Goal: Use online tool/utility: Utilize a website feature to perform a specific function

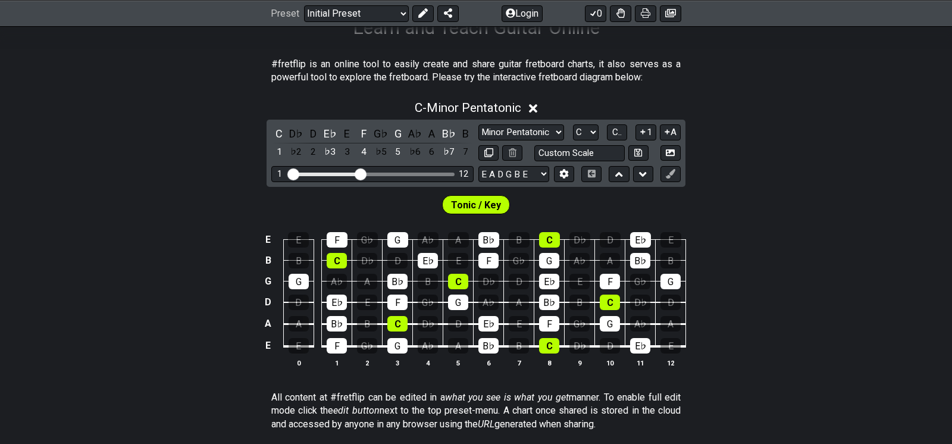
scroll to position [238, 0]
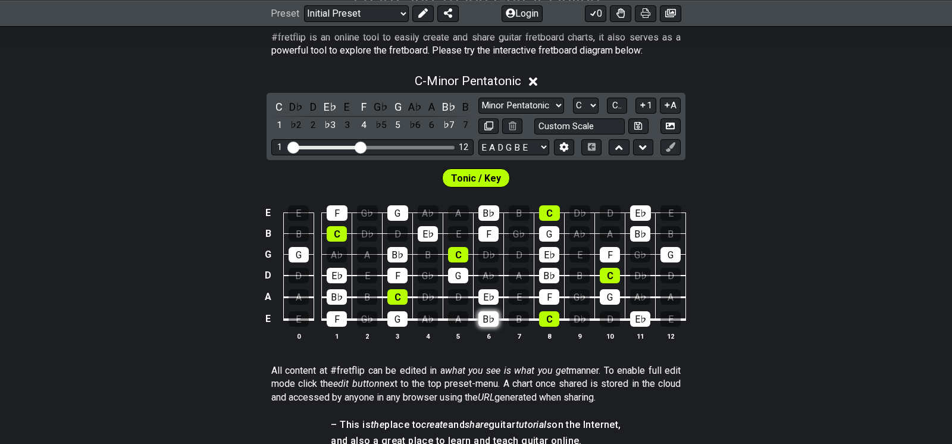
click at [488, 311] on div "B♭" at bounding box center [488, 318] width 20 height 15
drag, startPoint x: 370, startPoint y: 208, endPoint x: 377, endPoint y: 122, distance: 86.6
click at [377, 192] on tbody "E E F G♭ G A♭ A B♭ B C D♭ D E♭ E B B C D♭ D E♭ E F G♭ G A♭ A B♭ B G G A♭ A B♭ B…" at bounding box center [473, 262] width 425 height 140
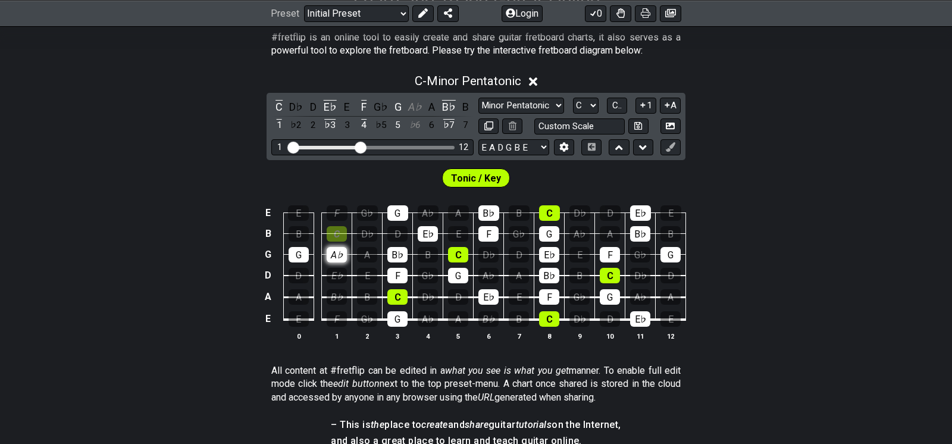
click at [347, 247] on div "A♭" at bounding box center [337, 254] width 20 height 15
click at [309, 247] on div "G" at bounding box center [299, 254] width 20 height 15
click at [347, 226] on div "C" at bounding box center [337, 233] width 20 height 15
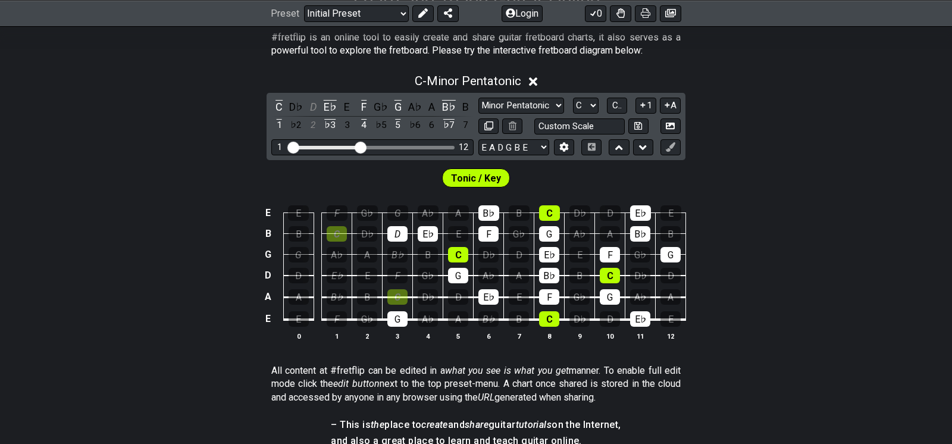
drag, startPoint x: 419, startPoint y: 135, endPoint x: 423, endPoint y: 245, distance: 109.6
click at [424, 244] on div "#fretflip is an online tool to easily create and share guitar fretboard charts,…" at bounding box center [476, 368] width 952 height 712
click at [408, 311] on div "G" at bounding box center [397, 318] width 20 height 15
click at [408, 226] on div "D" at bounding box center [397, 233] width 20 height 15
click at [438, 226] on div "E♭" at bounding box center [428, 233] width 20 height 15
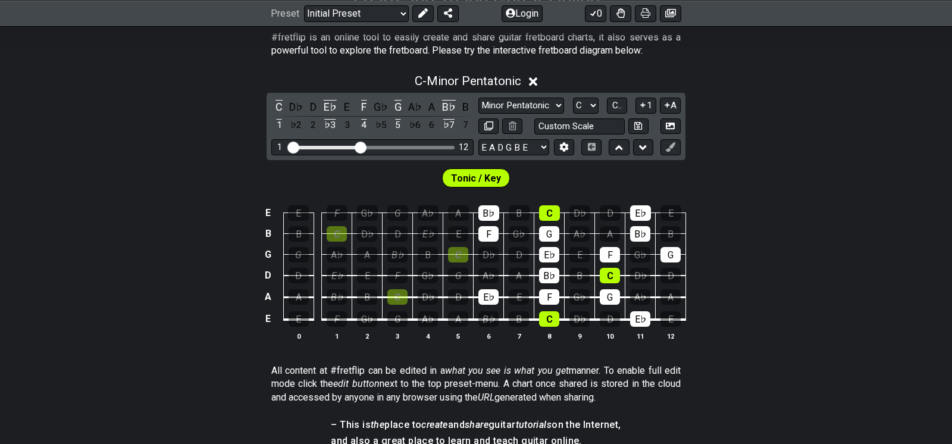
drag, startPoint x: 462, startPoint y: 165, endPoint x: 470, endPoint y: 186, distance: 22.0
click at [470, 192] on tbody "E E F G♭ G A♭ A B♭ B C D♭ D E♭ E B B C D♭ D E♭ E F G♭ G A♭ A B♭ B G G A♭ A B♭ B…" at bounding box center [473, 262] width 425 height 140
drag, startPoint x: 486, startPoint y: 126, endPoint x: 496, endPoint y: 209, distance: 83.9
click at [496, 209] on tbody "E E F G♭ G A♭ A B♭ B C D♭ D E♭ E B B C D♭ D E♭ E F G♭ G A♭ A B♭ B G G A♭ A B♭ B…" at bounding box center [473, 262] width 425 height 140
click at [489, 247] on div "D♭" at bounding box center [488, 254] width 20 height 15
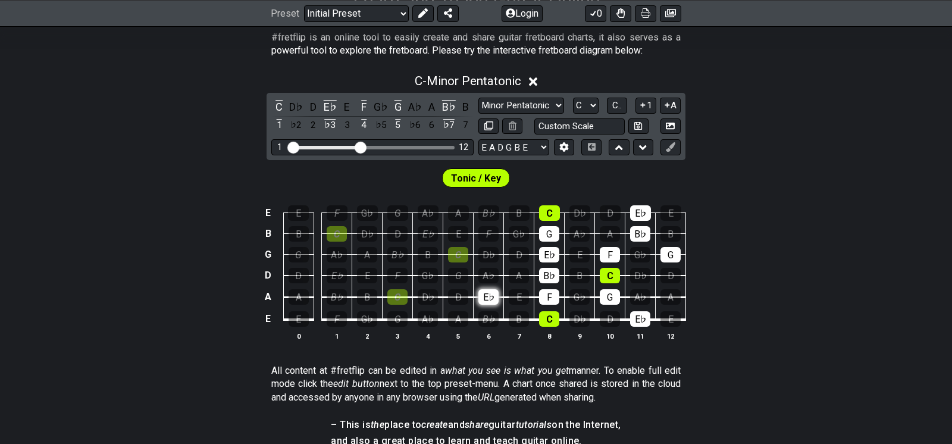
click at [487, 289] on div "E♭" at bounding box center [488, 296] width 20 height 15
drag, startPoint x: 536, startPoint y: 128, endPoint x: 539, endPoint y: 231, distance: 103.0
click at [539, 231] on div "E E F G♭ G A♭ A B♭ B C D♭ D E♭ E B B C D♭ D E♭ E F G♭ G A♭ A B♭ B G G A♭ A B♭ B…" at bounding box center [476, 273] width 952 height 167
click at [539, 311] on div "C" at bounding box center [549, 318] width 20 height 15
drag, startPoint x: 527, startPoint y: 205, endPoint x: 534, endPoint y: 132, distance: 72.9
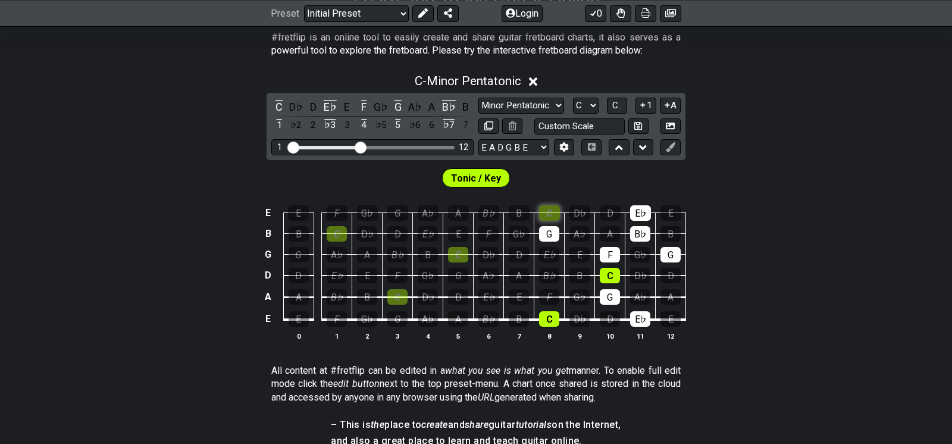
click at [533, 192] on tbody "E E F G♭ G A♭ A B♭ B C D♭ D E♭ E B B C D♭ D E♭ E F G♭ G A♭ A B♭ B G G A♭ A B♭ B…" at bounding box center [473, 262] width 425 height 140
drag, startPoint x: 577, startPoint y: 157, endPoint x: 580, endPoint y: 211, distance: 53.6
click at [580, 211] on tbody "E E F G♭ G A♭ A B♭ B C D♭ D E♭ E B B C D♭ D E♭ E F G♭ G A♭ A B♭ B G G A♭ A B♭ B…" at bounding box center [473, 262] width 425 height 140
drag, startPoint x: 599, startPoint y: 213, endPoint x: 583, endPoint y: 206, distance: 18.1
click at [630, 311] on div "E♭" at bounding box center [640, 318] width 20 height 15
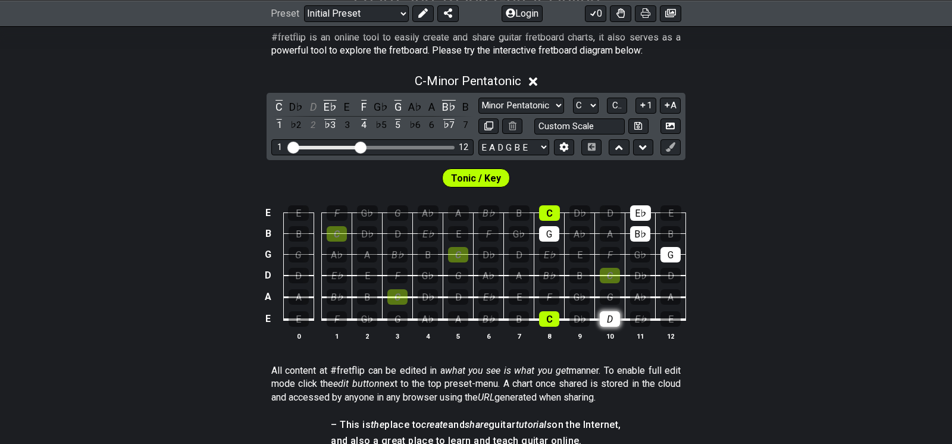
click at [600, 311] on div "D" at bounding box center [610, 318] width 20 height 15
click at [539, 311] on div "C" at bounding box center [549, 318] width 20 height 15
click at [539, 226] on div "G" at bounding box center [549, 233] width 20 height 15
click at [539, 205] on div "C" at bounding box center [549, 212] width 21 height 15
click at [630, 205] on div "E♭" at bounding box center [640, 212] width 21 height 15
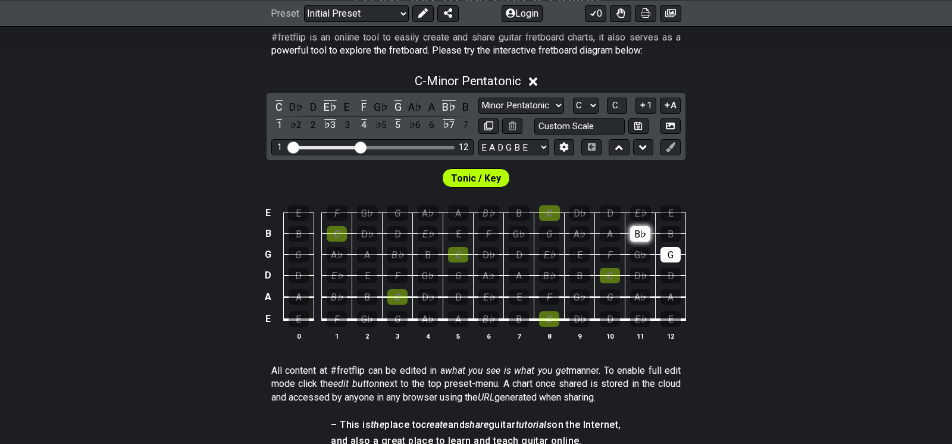
click at [630, 226] on div "B♭" at bounding box center [640, 233] width 20 height 15
click at [656, 255] on td "D" at bounding box center [671, 265] width 30 height 21
click at [661, 247] on div "G" at bounding box center [671, 254] width 20 height 15
click at [408, 289] on div "C" at bounding box center [397, 296] width 20 height 15
click at [465, 289] on div "D" at bounding box center [458, 296] width 20 height 15
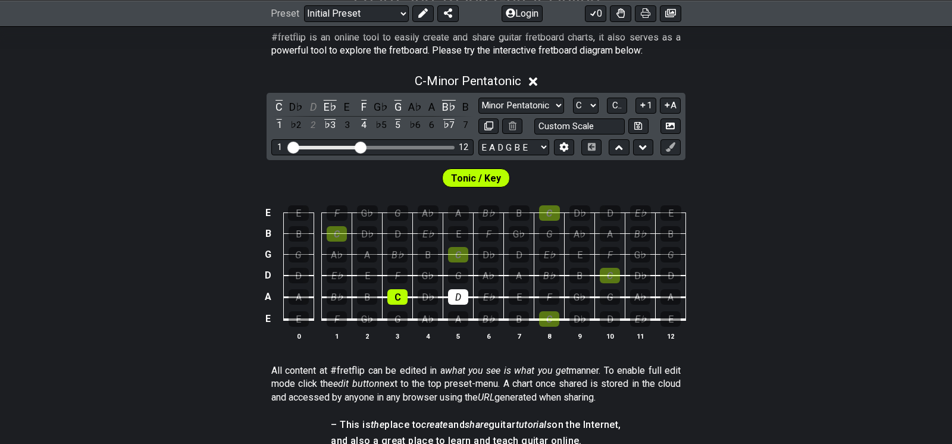
click at [493, 276] on td "E♭" at bounding box center [489, 287] width 30 height 22
click at [483, 289] on div "E♭" at bounding box center [488, 296] width 20 height 15
click at [438, 289] on div "D♭" at bounding box center [428, 296] width 20 height 15
click at [462, 289] on div "D" at bounding box center [458, 296] width 20 height 15
click at [408, 268] on div "F" at bounding box center [397, 275] width 20 height 15
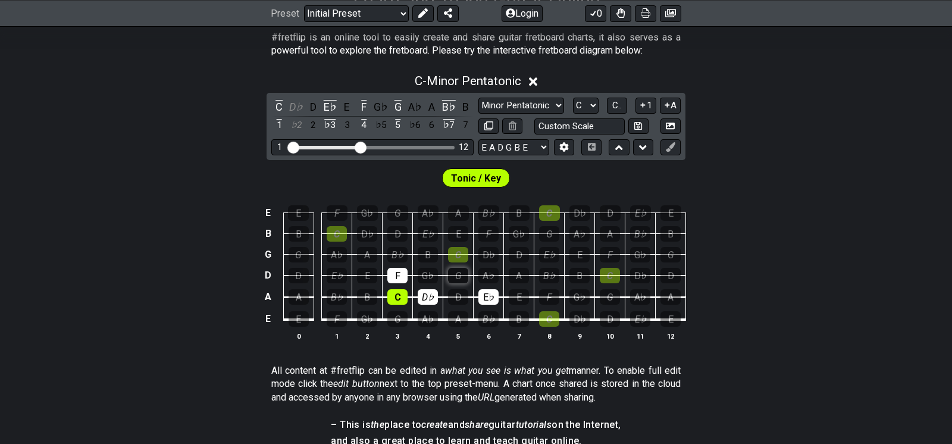
click at [459, 268] on div "G" at bounding box center [458, 275] width 20 height 15
click at [490, 268] on div "A♭" at bounding box center [488, 275] width 20 height 15
click at [408, 247] on div "B♭" at bounding box center [397, 254] width 20 height 15
click at [471, 255] on td "G" at bounding box center [458, 265] width 30 height 21
click at [463, 247] on div "C" at bounding box center [458, 254] width 20 height 15
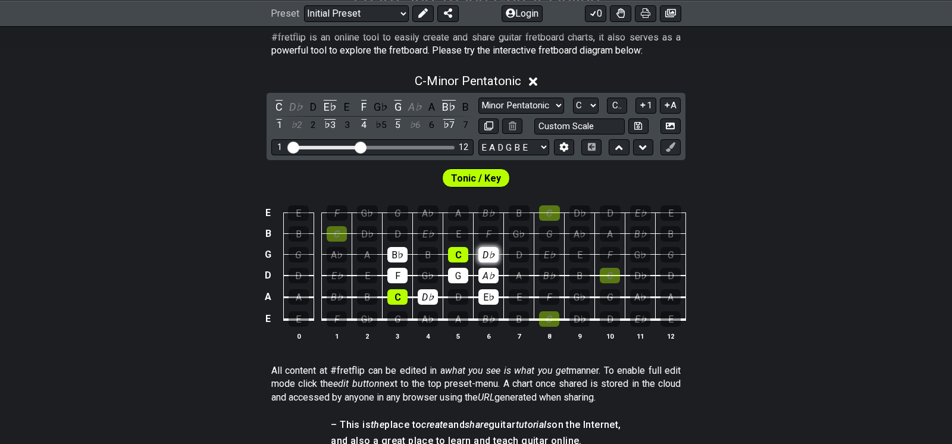
click at [482, 247] on div "D♭" at bounding box center [488, 254] width 20 height 15
click at [458, 226] on div "E" at bounding box center [458, 233] width 20 height 15
drag, startPoint x: 506, startPoint y: 149, endPoint x: 524, endPoint y: 145, distance: 18.2
click at [509, 226] on div "G♭" at bounding box center [519, 233] width 20 height 15
click at [570, 226] on div "A♭" at bounding box center [580, 233] width 20 height 15
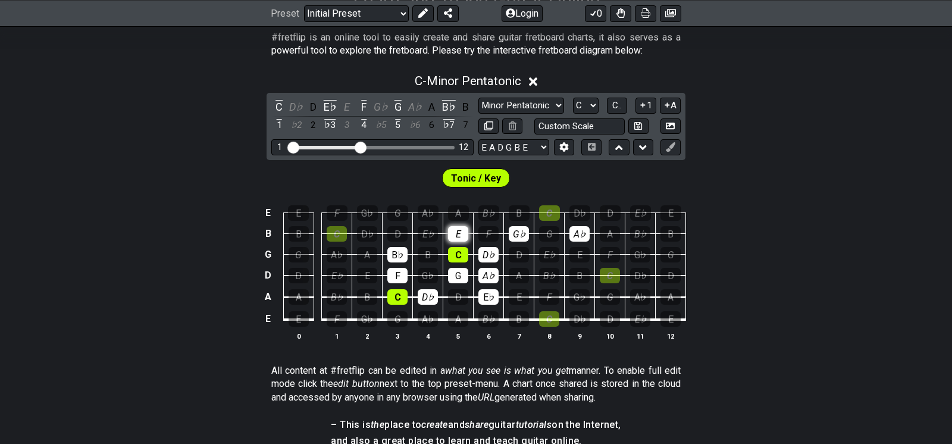
click at [467, 226] on div "E" at bounding box center [458, 233] width 20 height 15
click at [438, 226] on div "E♭" at bounding box center [428, 233] width 20 height 15
click at [480, 226] on div "F" at bounding box center [488, 233] width 20 height 15
click at [539, 226] on div "G" at bounding box center [549, 233] width 20 height 15
click at [437, 205] on div "A♭" at bounding box center [428, 212] width 21 height 15
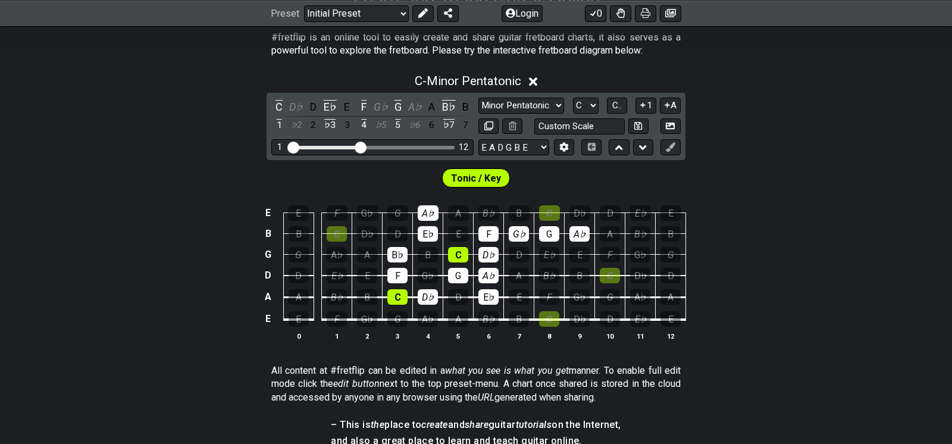
click at [476, 213] on td "F" at bounding box center [489, 223] width 30 height 21
click at [484, 205] on div "B♭" at bounding box center [488, 212] width 21 height 15
click at [539, 205] on div "C" at bounding box center [549, 212] width 21 height 15
click at [510, 226] on div "G♭" at bounding box center [519, 233] width 20 height 15
click at [570, 226] on div "A♭" at bounding box center [580, 233] width 20 height 15
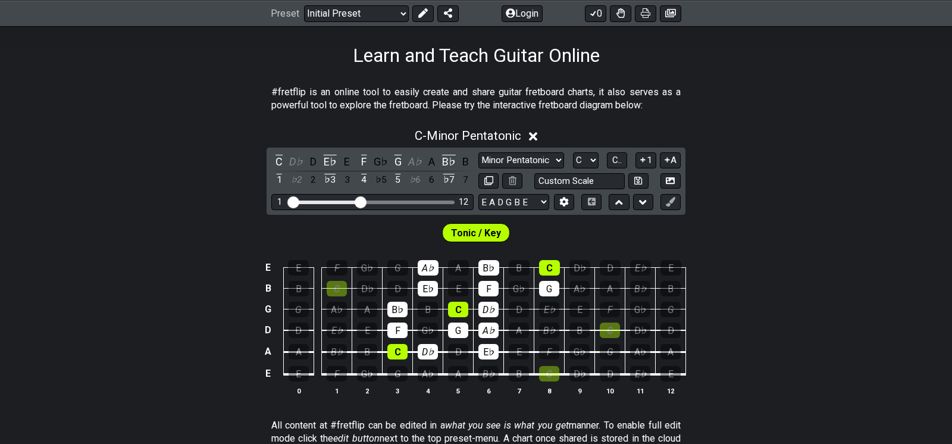
scroll to position [158, 0]
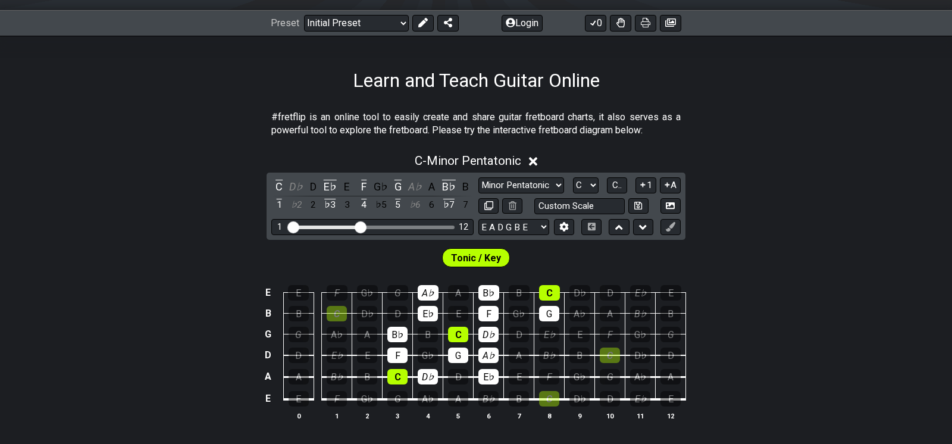
click at [529, 155] on icon at bounding box center [533, 161] width 9 height 12
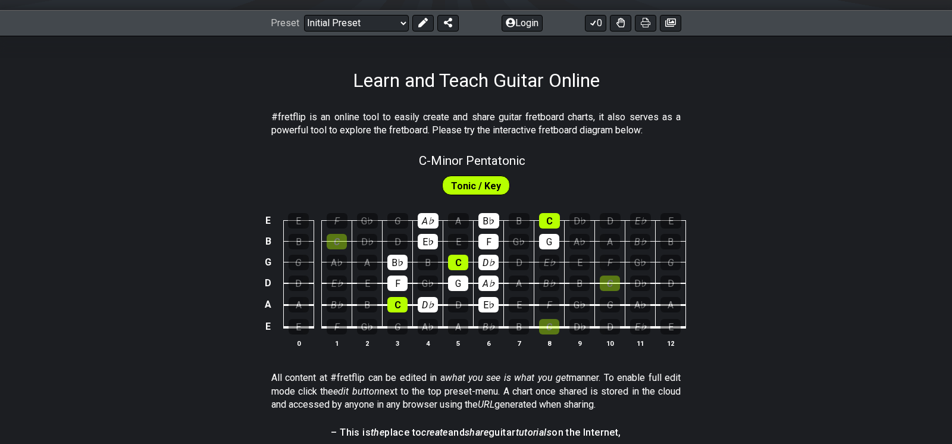
click at [477, 177] on span "Tonic / Key" at bounding box center [476, 185] width 50 height 17
click at [539, 213] on div "C" at bounding box center [549, 220] width 21 height 15
click at [463, 255] on div "C" at bounding box center [458, 262] width 20 height 15
drag, startPoint x: 480, startPoint y: 157, endPoint x: 491, endPoint y: 227, distance: 71.0
click at [491, 227] on tbody "E E F G♭ G A♭ A B♭ B C D♭ D E♭ E B B C D♭ D E♭ E F G♭ G A♭ A B♭ B G G A♭ A B♭ B…" at bounding box center [473, 270] width 425 height 140
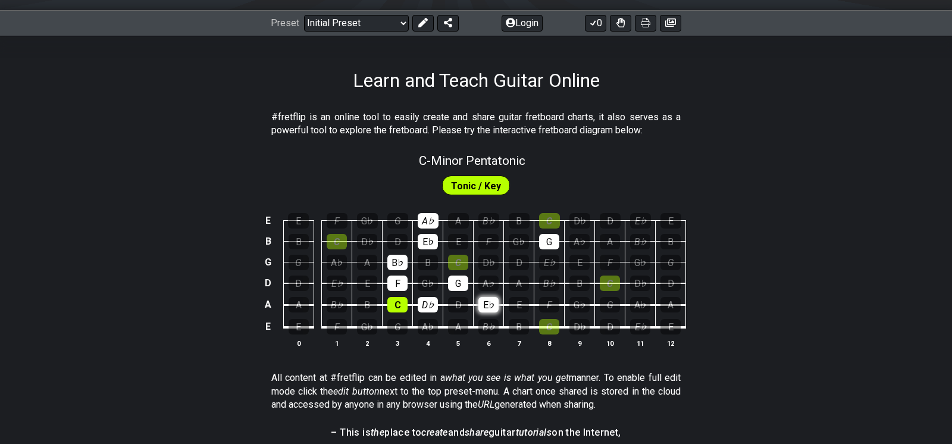
click at [487, 297] on div "E♭" at bounding box center [488, 304] width 20 height 15
click at [465, 276] on div "G" at bounding box center [458, 283] width 20 height 15
click at [462, 255] on div "C" at bounding box center [458, 262] width 20 height 15
click at [438, 234] on div "E♭" at bounding box center [428, 241] width 20 height 15
drag, startPoint x: 431, startPoint y: 167, endPoint x: 411, endPoint y: 199, distance: 38.0
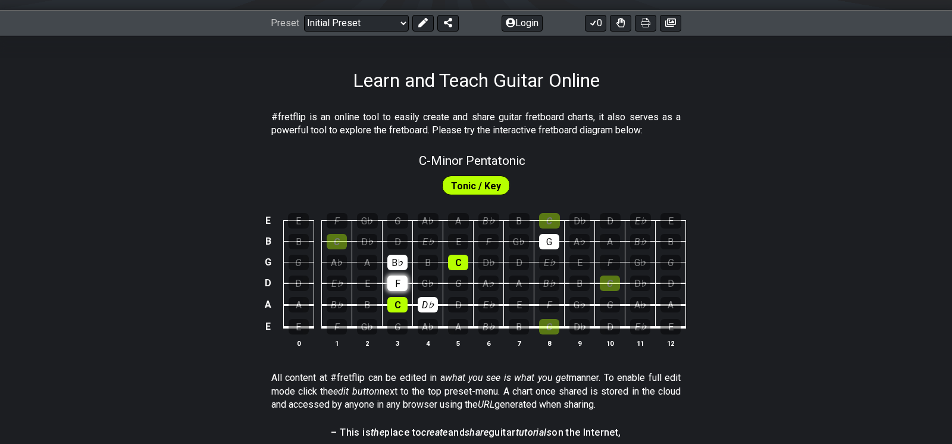
click at [419, 202] on tbody "E E F G♭ G A♭ A B♭ B C D♭ D E♭ E B B C D♭ D E♭ E F G♭ G A♭ A B♭ B G G A♭ A B♭ B…" at bounding box center [473, 270] width 425 height 140
drag, startPoint x: 415, startPoint y: 192, endPoint x: 413, endPoint y: 221, distance: 29.2
click at [413, 221] on tbody "E E F G♭ G A♭ A B♭ B C D♭ D E♭ E B B C D♭ D E♭ E F G♭ G A♭ A B♭ B G G A♭ A B♭ B…" at bounding box center [473, 270] width 425 height 140
click at [408, 297] on div "C" at bounding box center [397, 304] width 20 height 15
click at [437, 297] on div "D♭" at bounding box center [428, 304] width 20 height 15
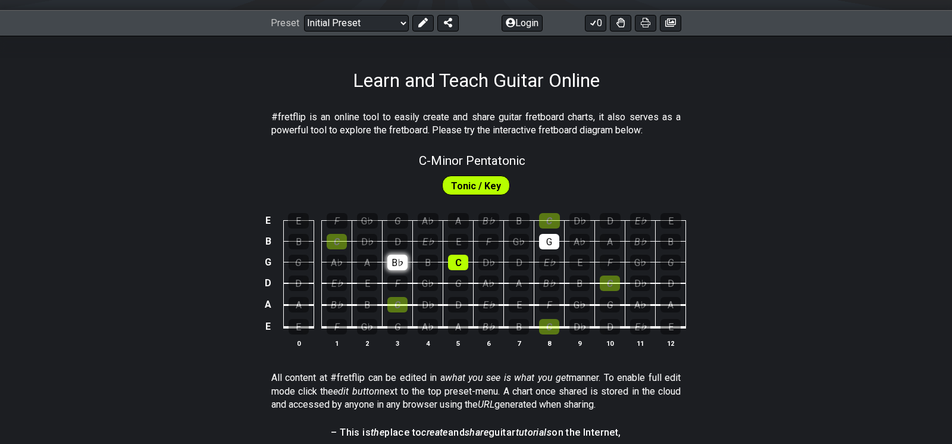
click at [408, 255] on div "B♭" at bounding box center [397, 262] width 20 height 15
click at [467, 255] on div "C" at bounding box center [458, 262] width 20 height 15
click at [539, 234] on div "G" at bounding box center [549, 241] width 20 height 15
click at [480, 177] on span "Tonic / Key" at bounding box center [476, 185] width 50 height 17
click at [257, 421] on section "– This is the place to create and share guitar tutorials on the Internet, and a…" at bounding box center [476, 444] width 952 height 46
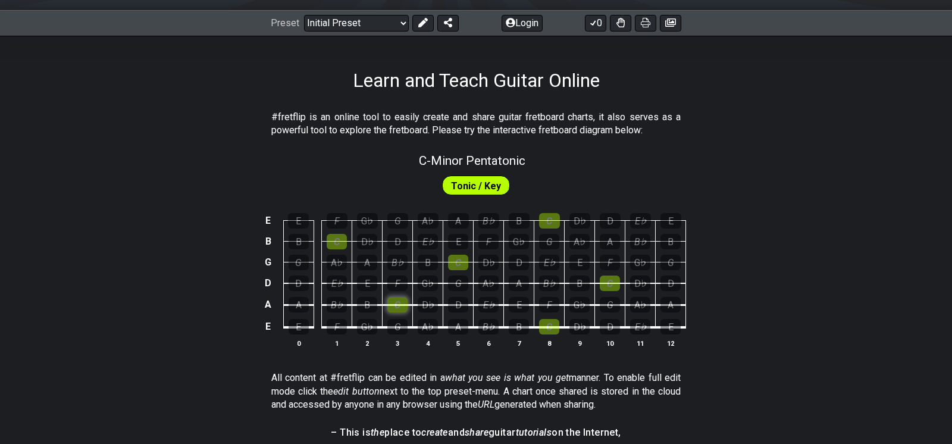
click at [408, 297] on div "C" at bounding box center [397, 304] width 20 height 15
click at [438, 297] on div "D♭" at bounding box center [428, 304] width 20 height 15
click at [482, 297] on div "E♭" at bounding box center [488, 304] width 20 height 15
click at [408, 276] on div "F" at bounding box center [397, 283] width 20 height 15
click at [458, 276] on div "G" at bounding box center [458, 283] width 20 height 15
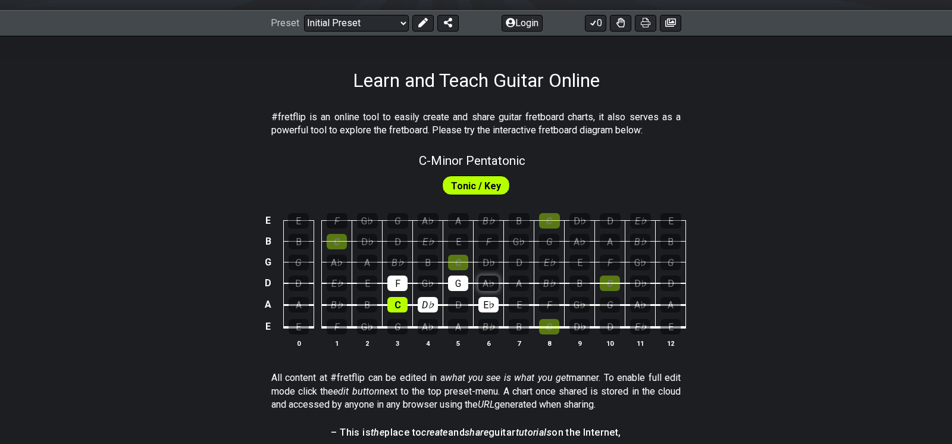
click at [487, 276] on div "A♭" at bounding box center [488, 283] width 20 height 15
click at [438, 255] on div "B" at bounding box center [428, 262] width 20 height 15
click at [408, 255] on div "B♭" at bounding box center [397, 262] width 20 height 15
click at [464, 255] on div "C" at bounding box center [458, 262] width 20 height 15
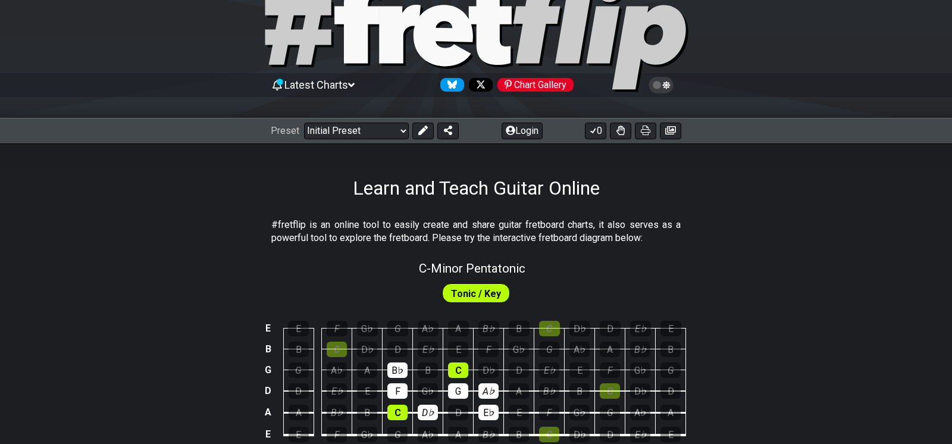
scroll to position [0, 0]
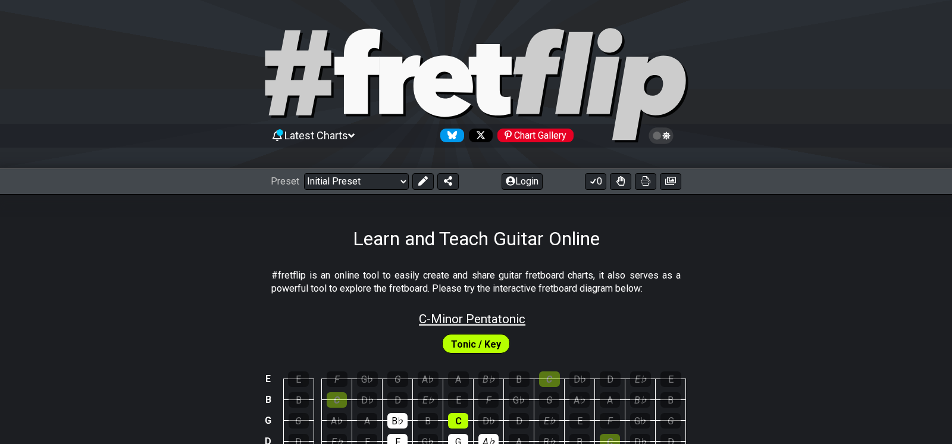
click at [487, 312] on span "C - Minor Pentatonic" at bounding box center [472, 319] width 107 height 14
select select "C"
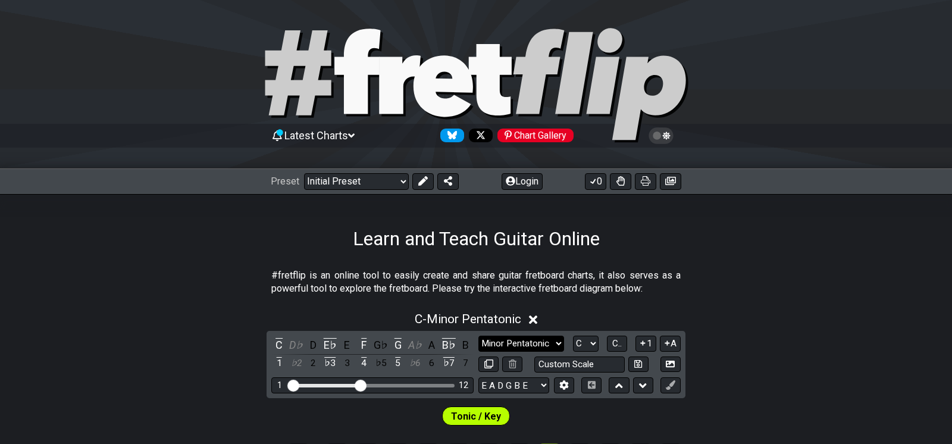
click at [517, 336] on select "Minor Pentatonic Click to edit Minor Pentatonic Major Pentatonic Minor Blues Ma…" at bounding box center [521, 344] width 86 height 16
select select "Phrygian Dominant"
click at [478, 336] on select "Minor Pentatonic Click to edit Minor Pentatonic Major Pentatonic Minor Blues Ma…" at bounding box center [521, 344] width 86 height 16
